Goal: Check status: Check status

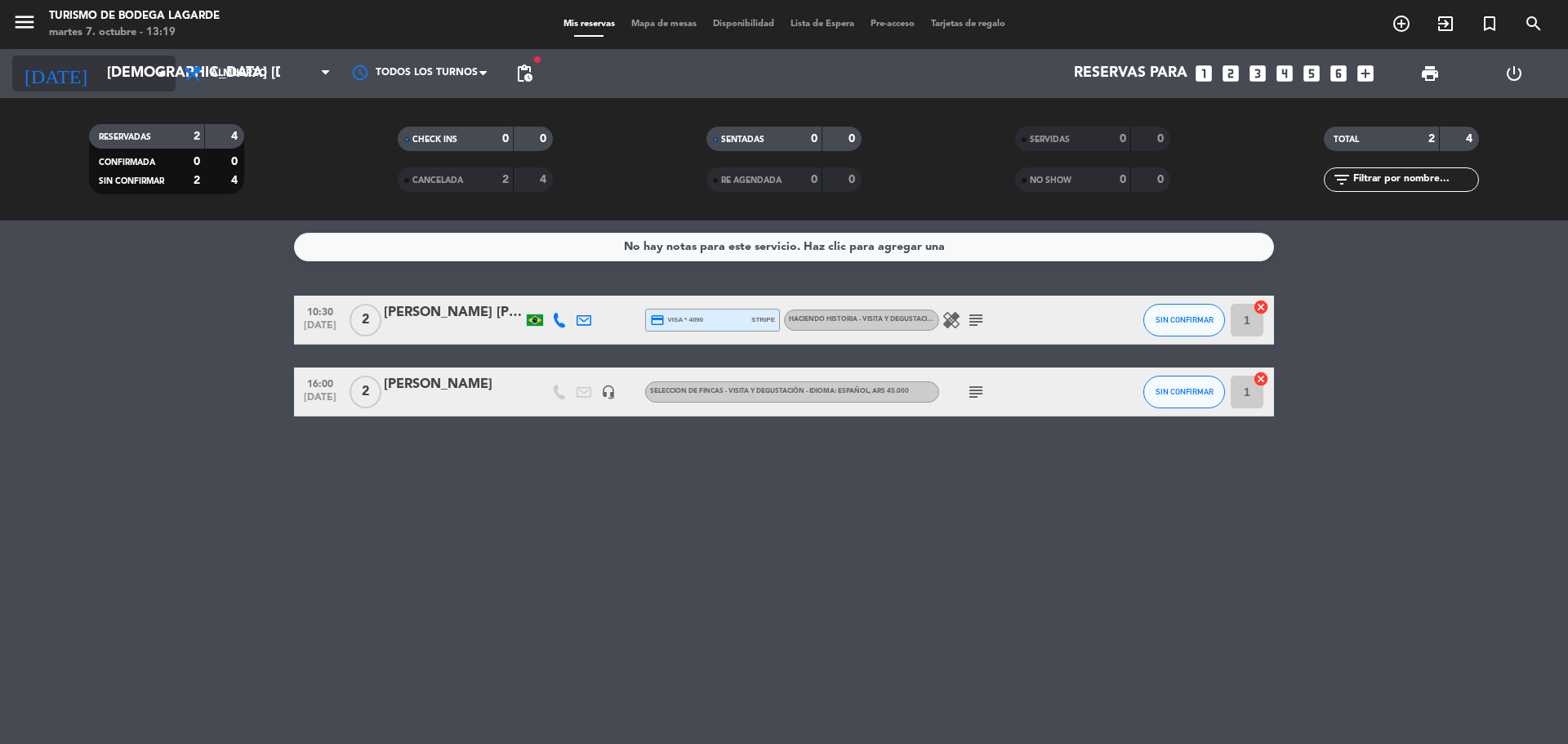
click at [147, 70] on input "[DEMOGRAPHIC_DATA] [DATE]" at bounding box center [193, 73] width 189 height 32
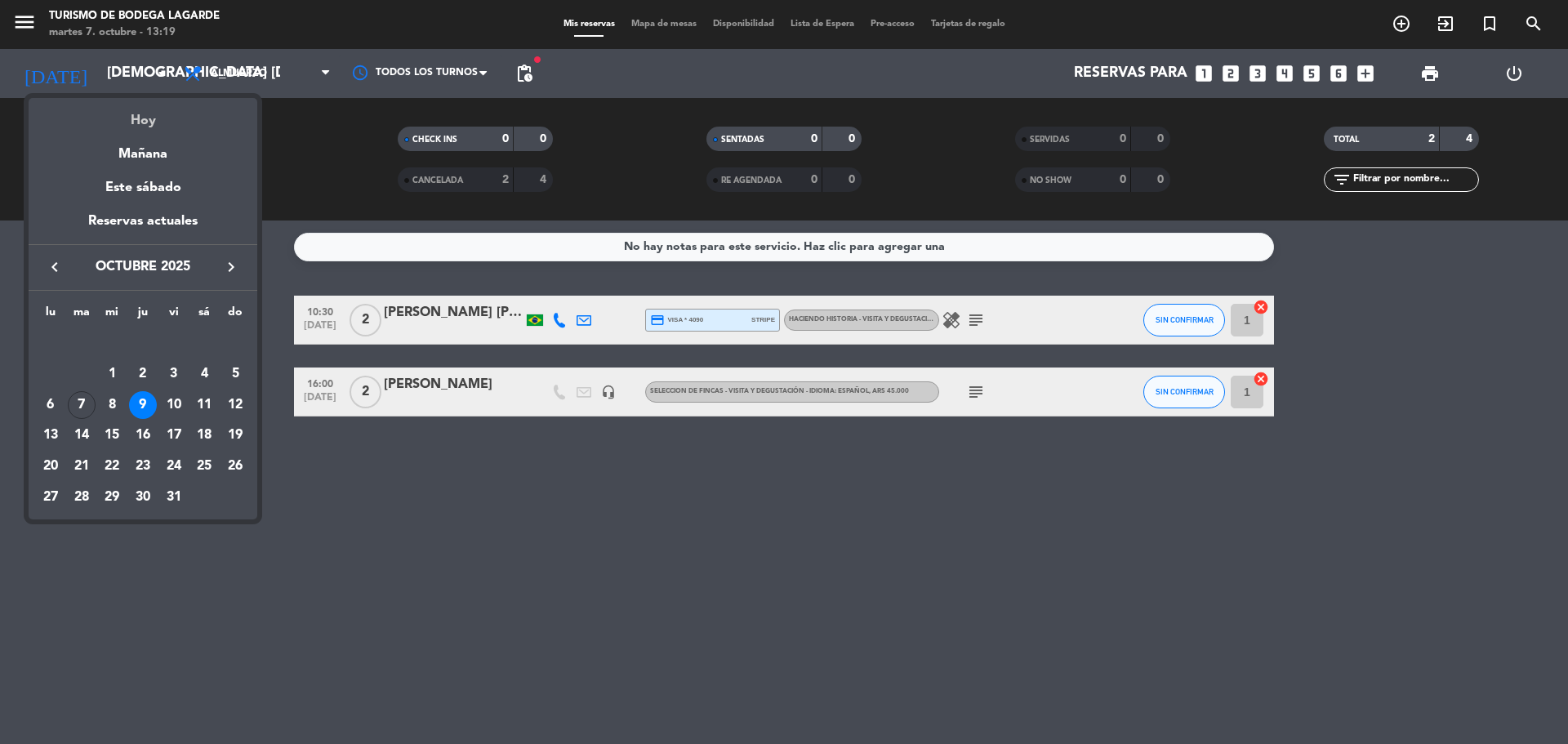
click at [134, 115] on div "Hoy" at bounding box center [143, 114] width 228 height 33
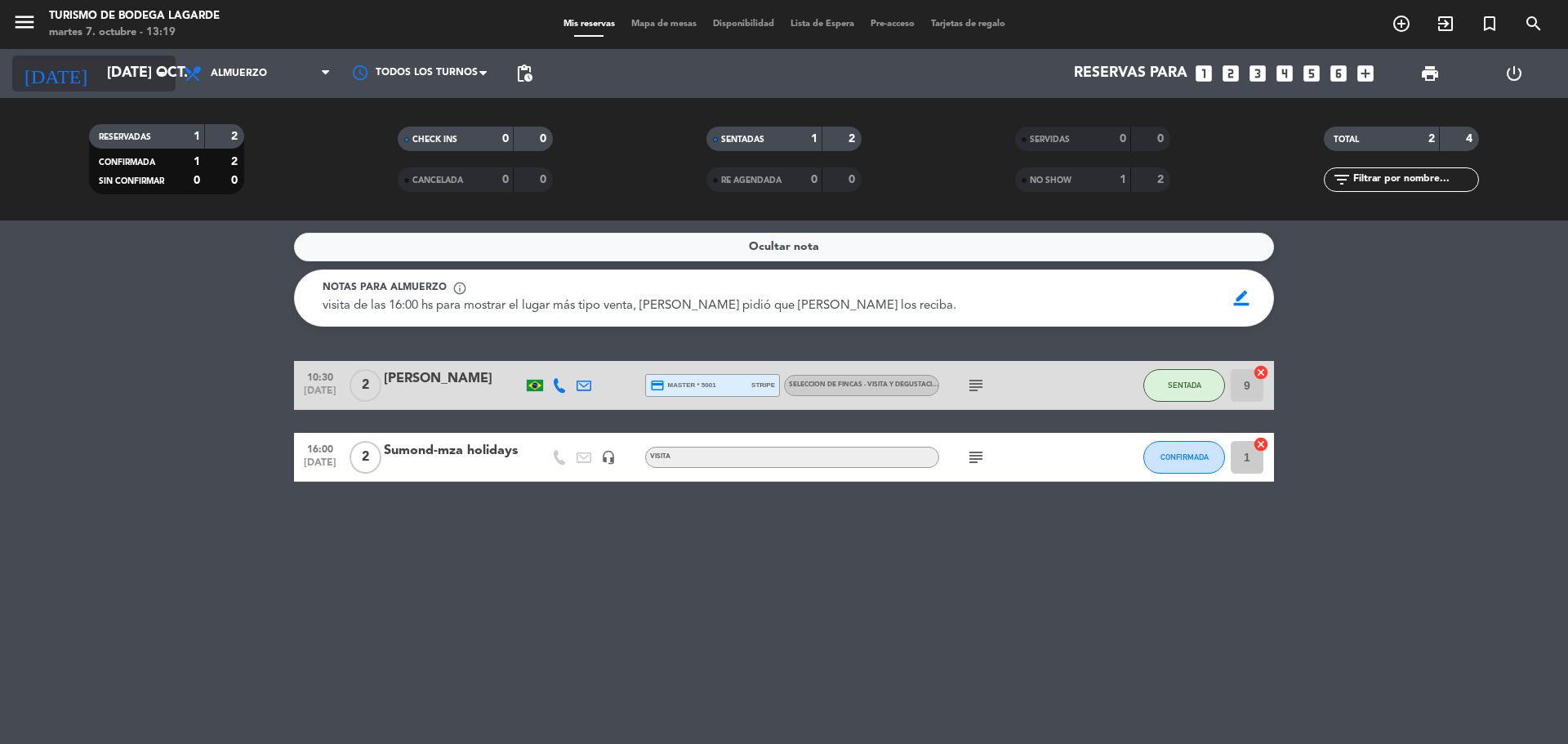
click at [124, 69] on input "[DATE] oct." at bounding box center [193, 73] width 189 height 32
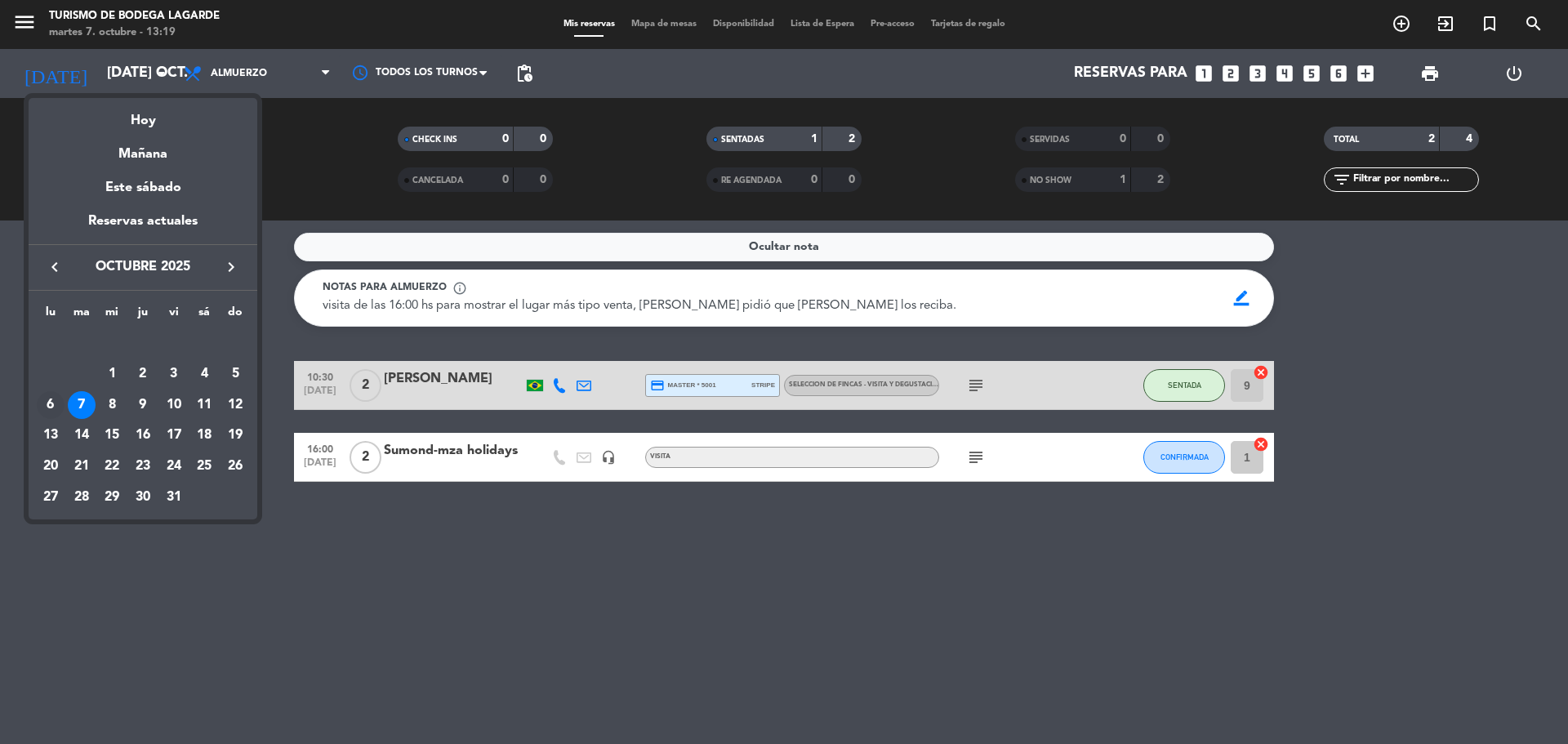
click at [55, 405] on div "6" at bounding box center [50, 404] width 28 height 28
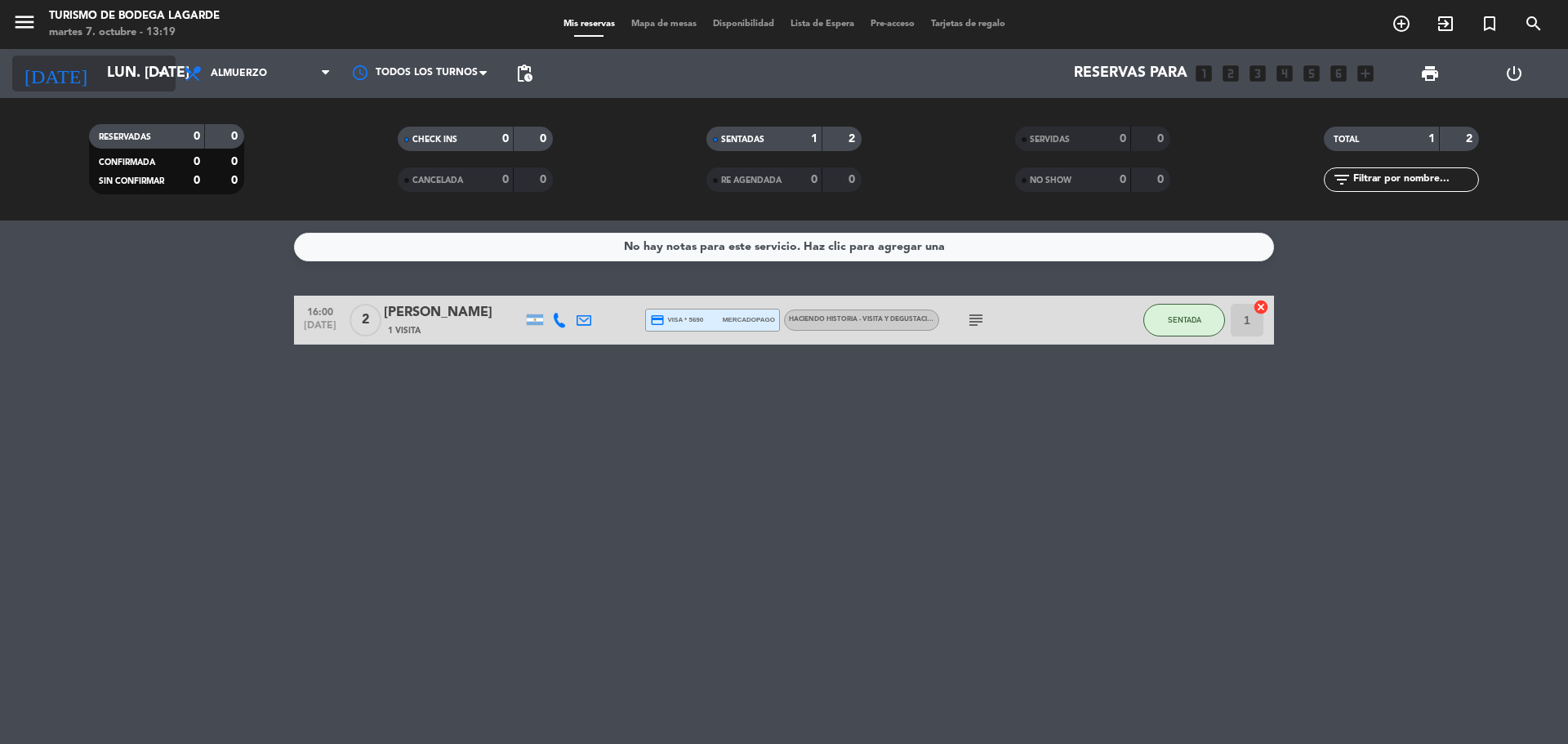
click at [131, 83] on input "lun. [DATE]" at bounding box center [193, 73] width 189 height 32
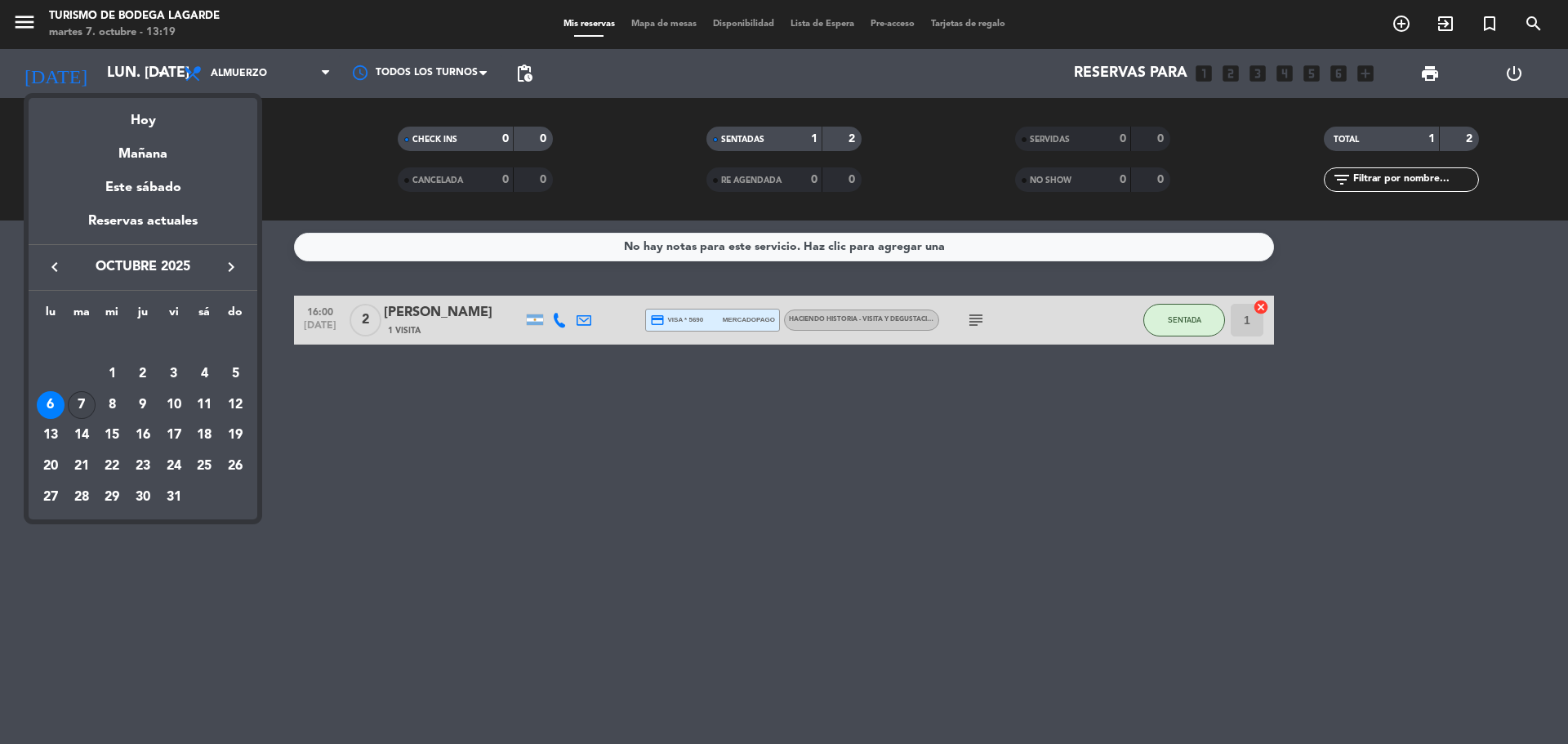
click at [84, 401] on div "7" at bounding box center [81, 404] width 28 height 28
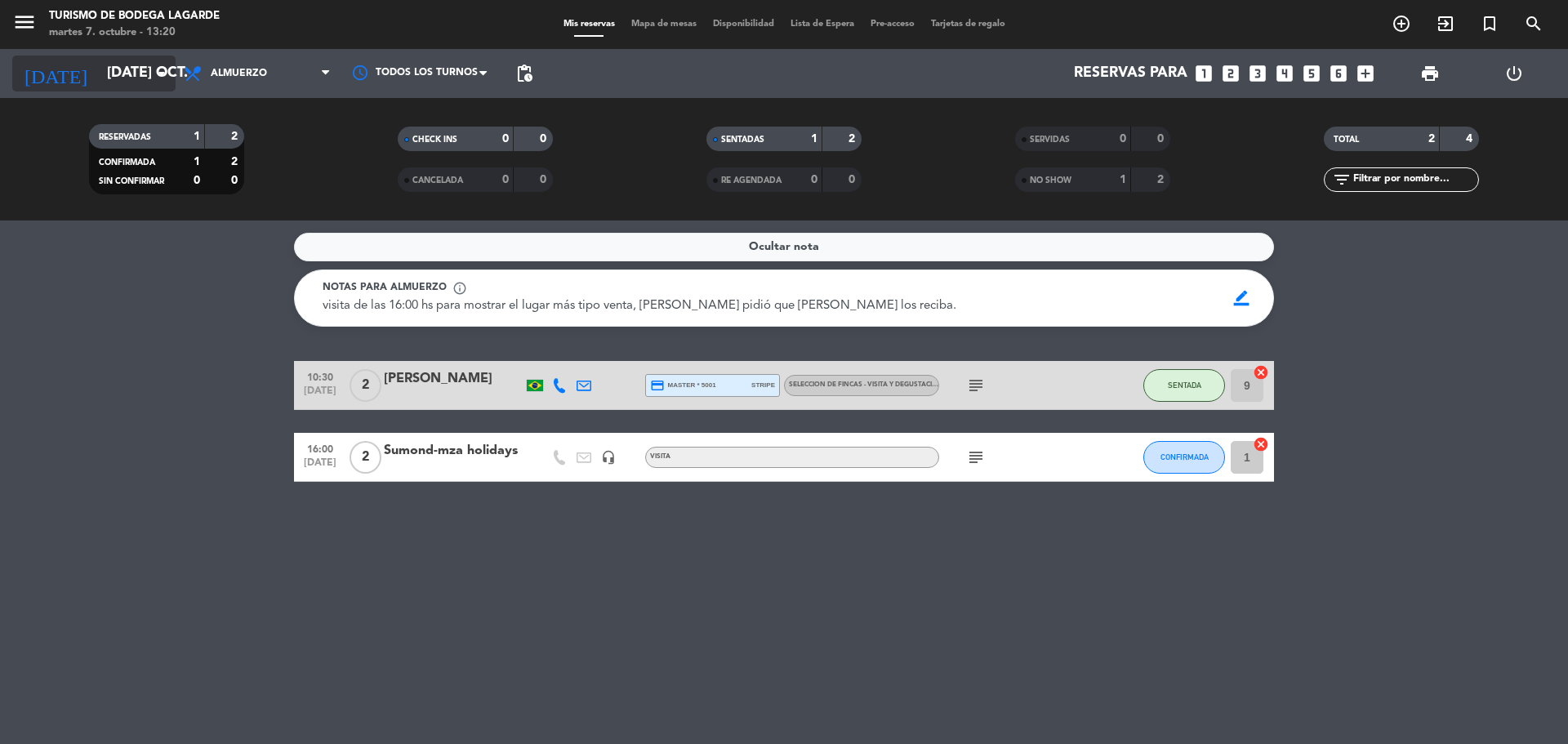
click at [164, 66] on icon "arrow_drop_down" at bounding box center [162, 73] width 20 height 20
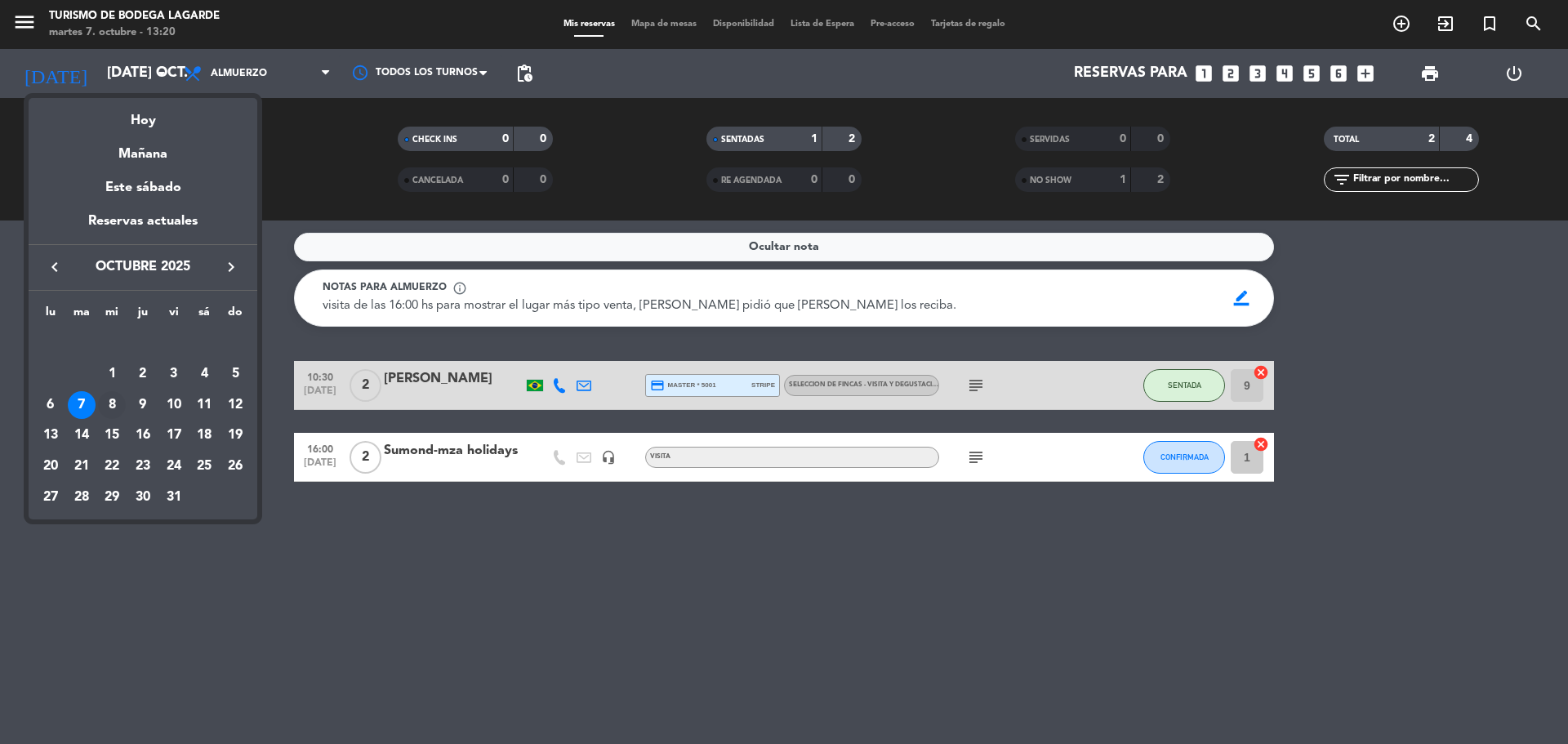
click at [113, 401] on div "8" at bounding box center [111, 404] width 28 height 28
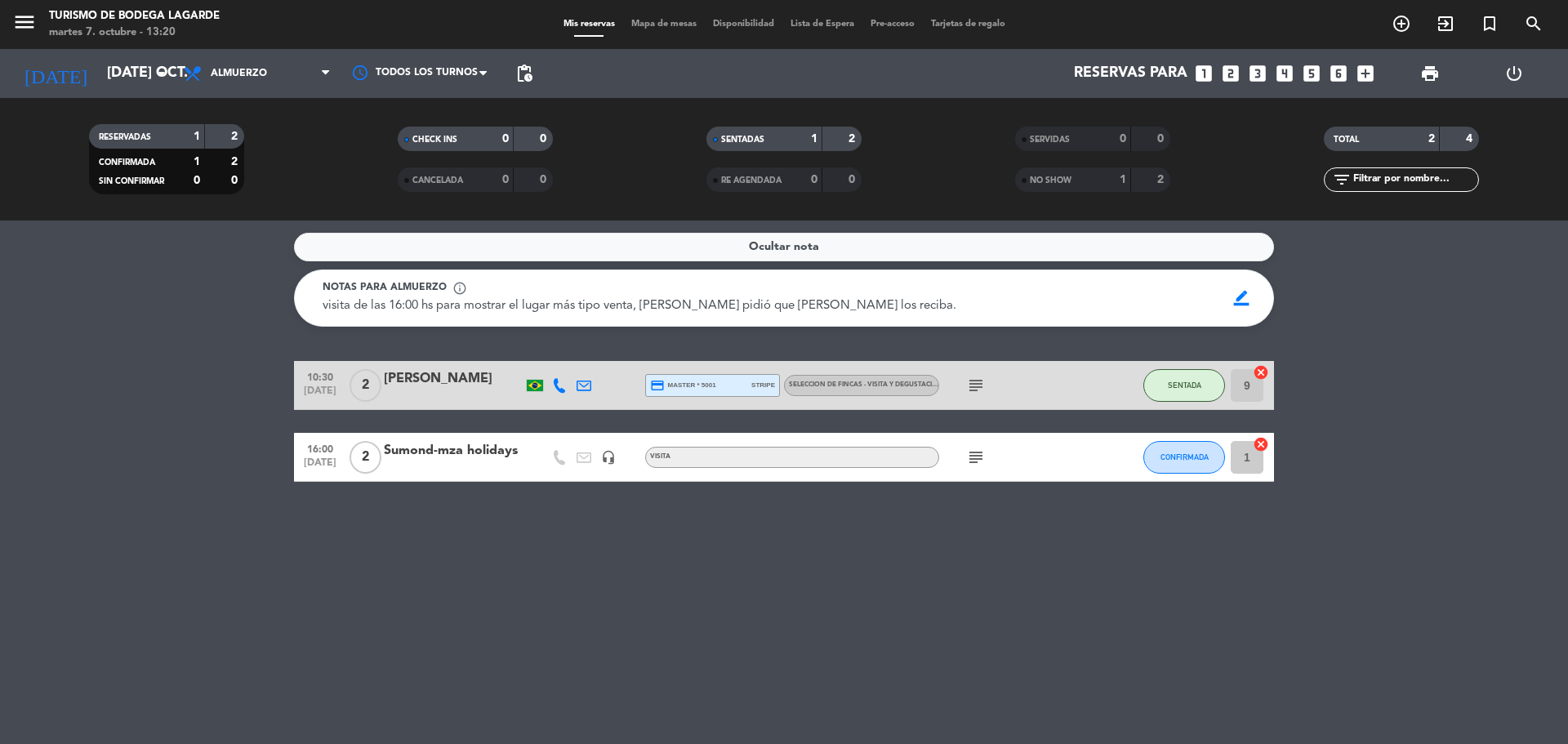
type input "mié. [DATE]"
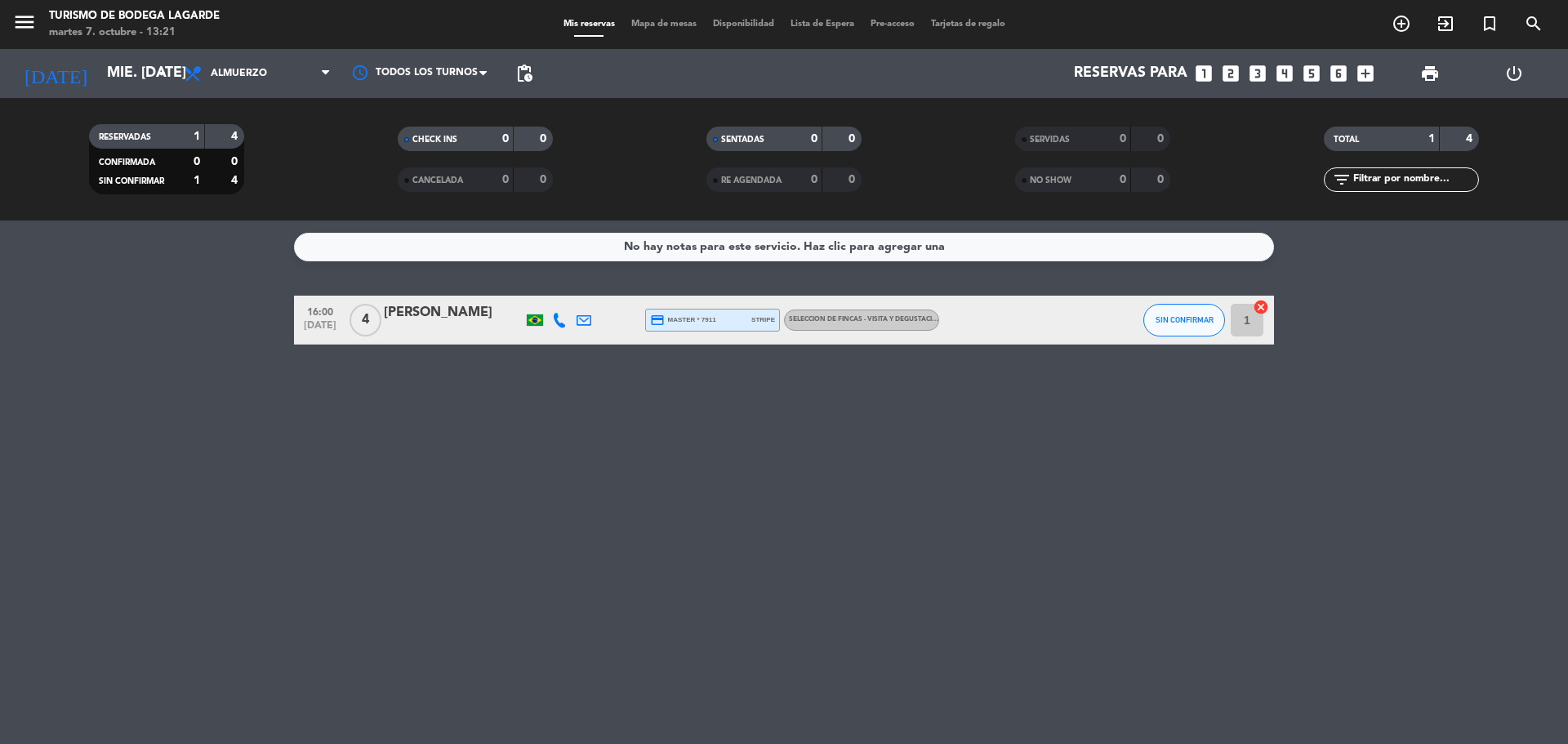
click at [563, 325] on icon at bounding box center [559, 320] width 14 height 14
click at [568, 290] on span "content_paste" at bounding box center [570, 292] width 12 height 12
click at [486, 314] on div "[PERSON_NAME]" at bounding box center [453, 312] width 139 height 21
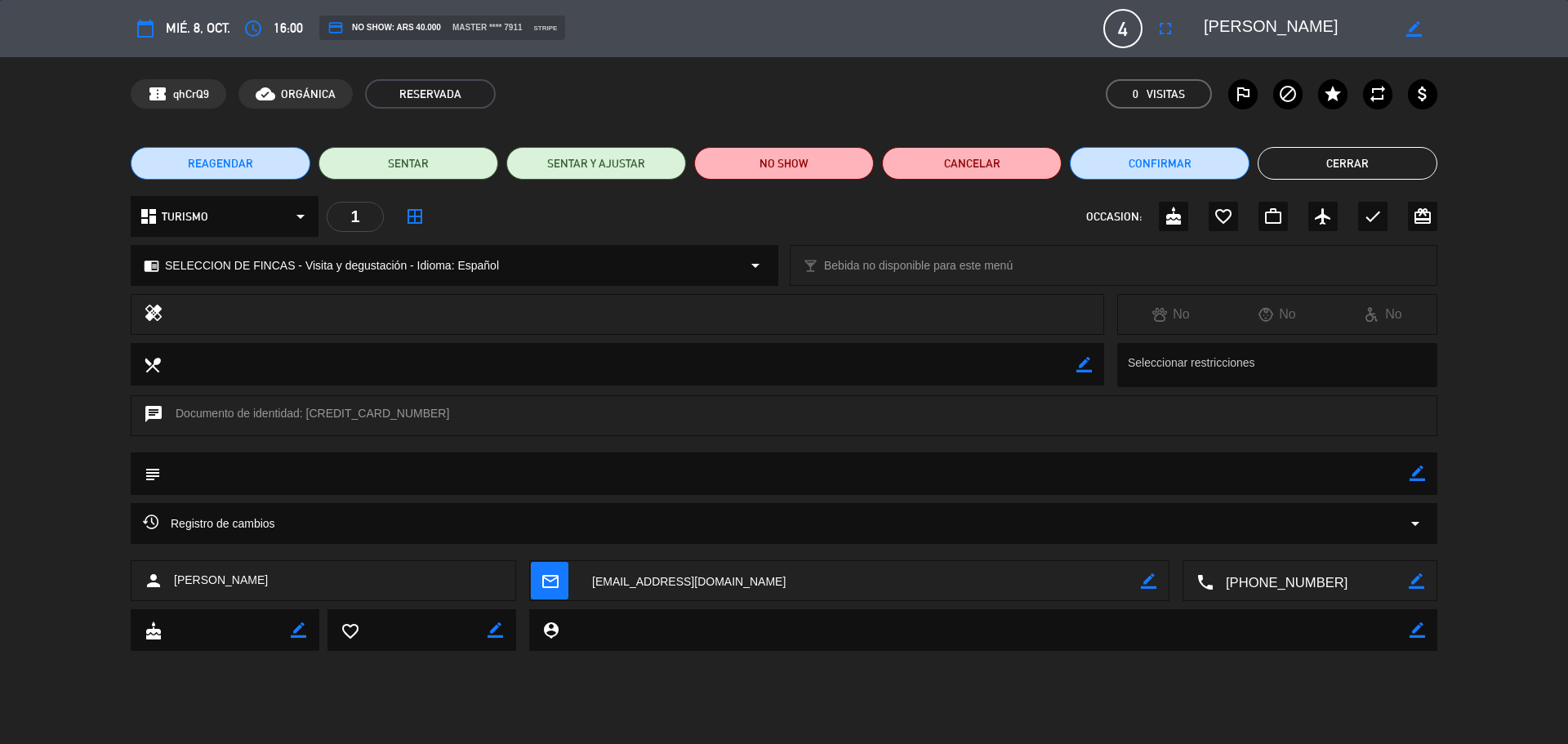
click at [1264, 32] on textarea at bounding box center [1297, 29] width 187 height 29
click at [1343, 160] on button "Cerrar" at bounding box center [1346, 163] width 180 height 32
